Goal: Task Accomplishment & Management: Manage account settings

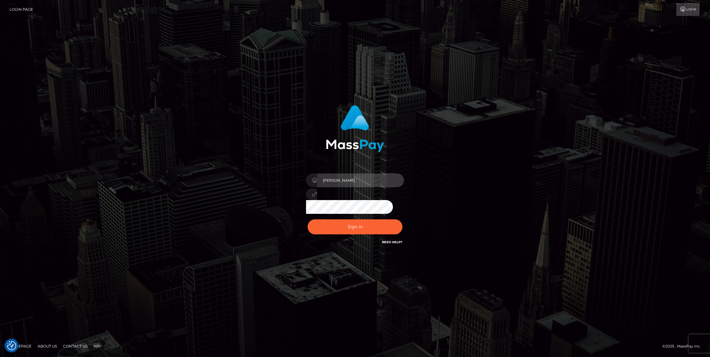
click at [373, 179] on input "Caroline-spree" at bounding box center [360, 181] width 87 height 14
type input "[PERSON_NAME].ace"
click at [338, 224] on button "Sign in" at bounding box center [355, 227] width 95 height 15
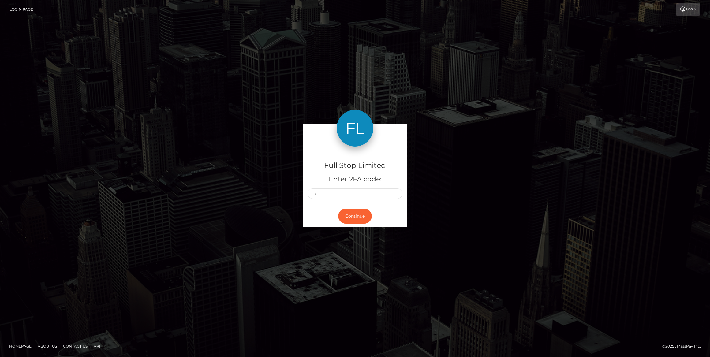
type input "7"
type input "3"
type input "9"
type input "1"
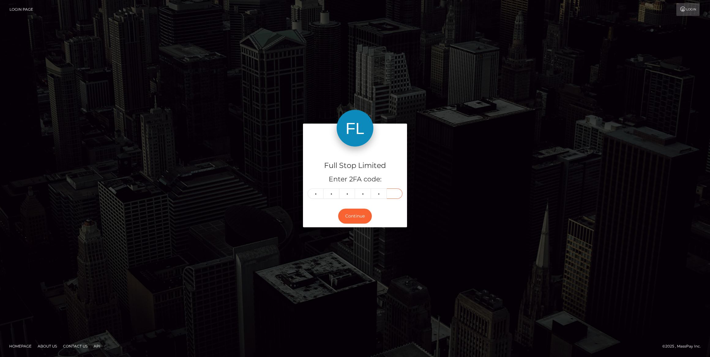
type input "1"
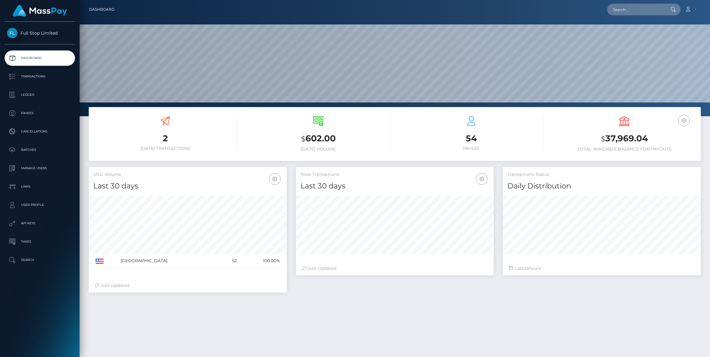
scroll to position [108, 198]
drag, startPoint x: 40, startPoint y: 168, endPoint x: 53, endPoint y: 168, distance: 12.9
click at [40, 168] on p "Manage Users" at bounding box center [40, 168] width 66 height 9
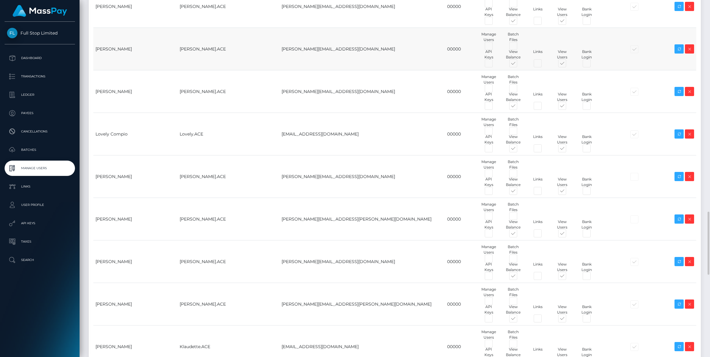
scroll to position [1252, 0]
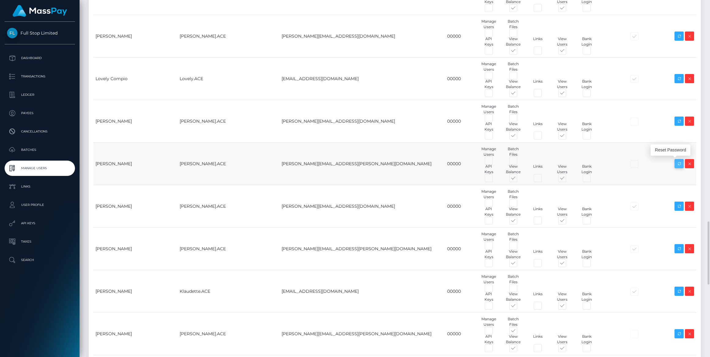
click at [677, 164] on icon at bounding box center [679, 164] width 7 height 8
